Goal: Task Accomplishment & Management: Manage account settings

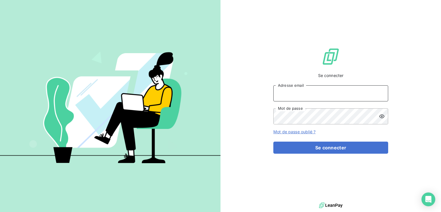
type input "[PERSON_NAME][EMAIL_ADDRESS][PERSON_NAME][DOMAIN_NAME]"
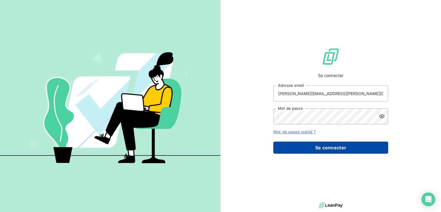
click at [310, 150] on button "Se connecter" at bounding box center [331, 148] width 115 height 12
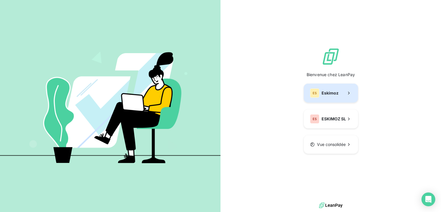
click at [322, 96] on span "Eskimoz" at bounding box center [330, 93] width 17 height 6
